Goal: Book appointment/travel/reservation

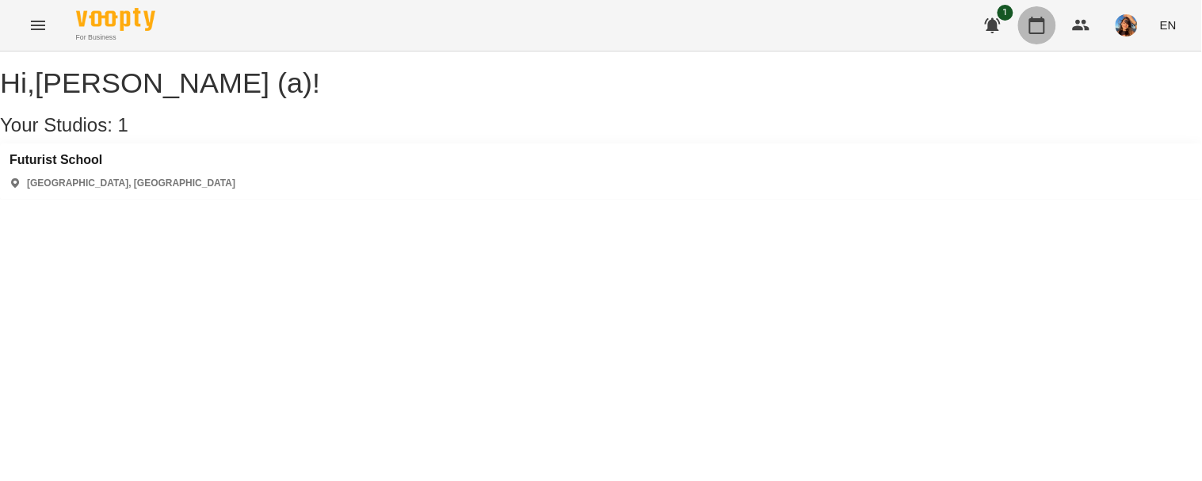
click at [1040, 21] on icon "button" at bounding box center [1037, 25] width 16 height 17
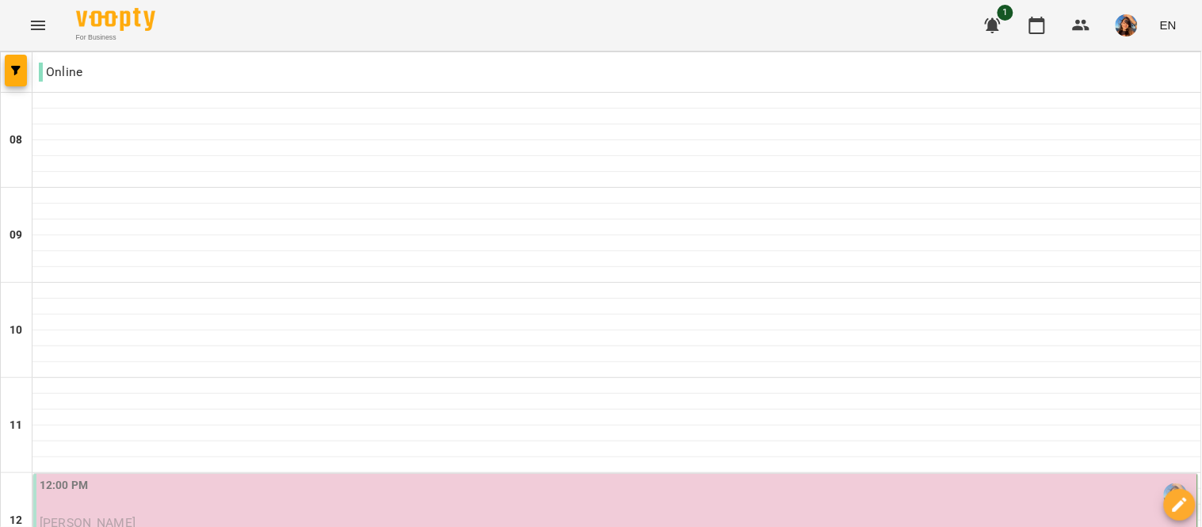
scroll to position [360, 0]
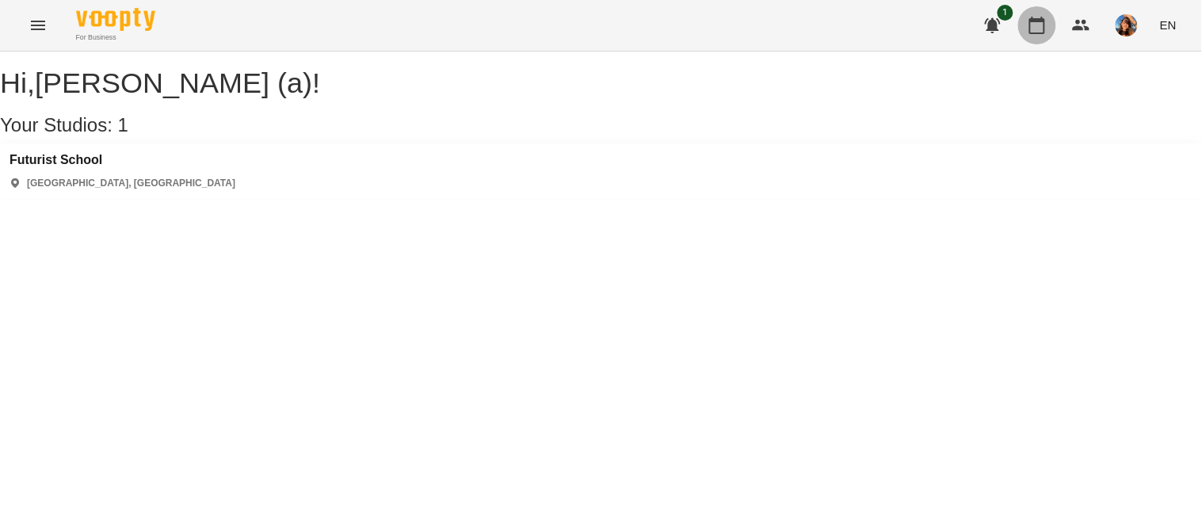
click at [1035, 30] on icon "button" at bounding box center [1036, 25] width 19 height 19
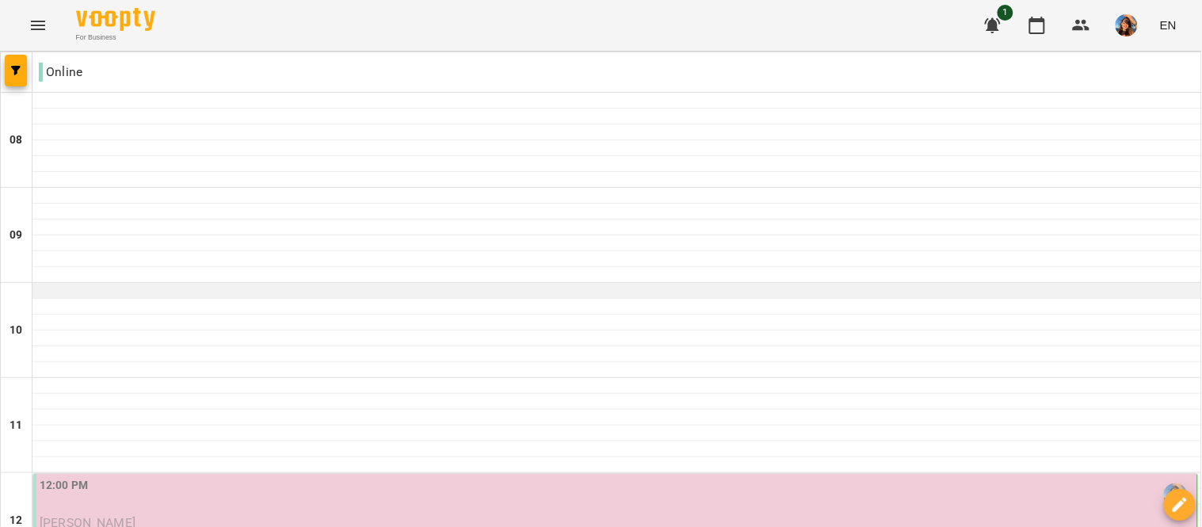
scroll to position [233, 0]
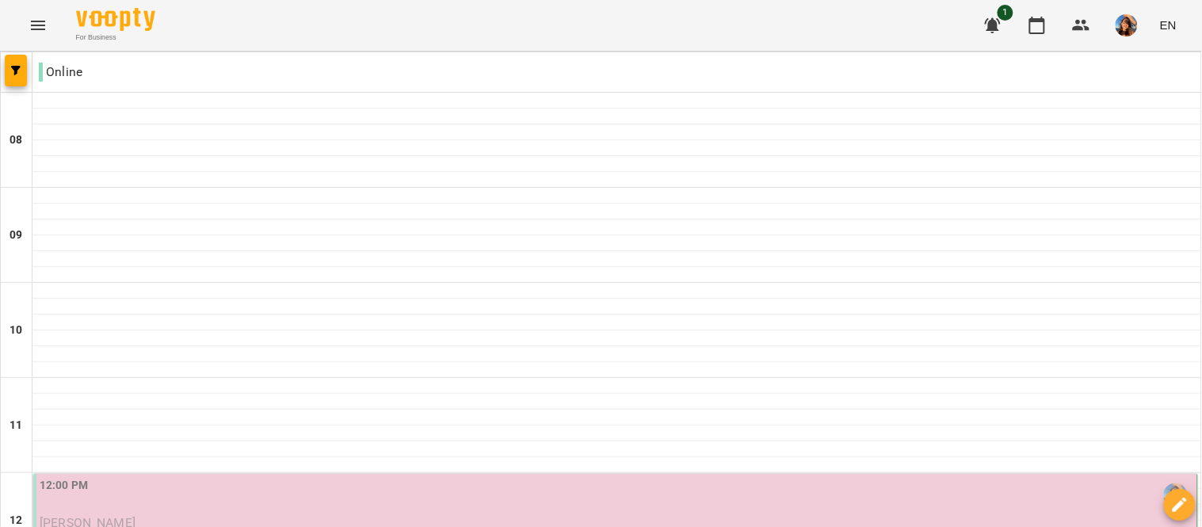
click at [539, 477] on div "12:00 PM" at bounding box center [617, 495] width 1154 height 36
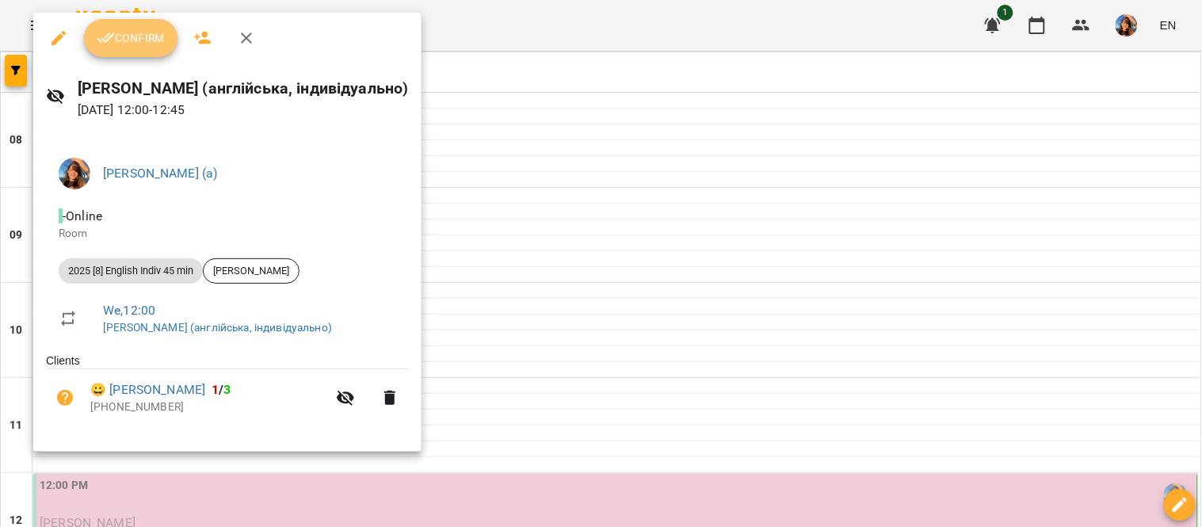
click at [125, 44] on span "Confirm" at bounding box center [131, 38] width 68 height 19
